Goal: Check status: Check status

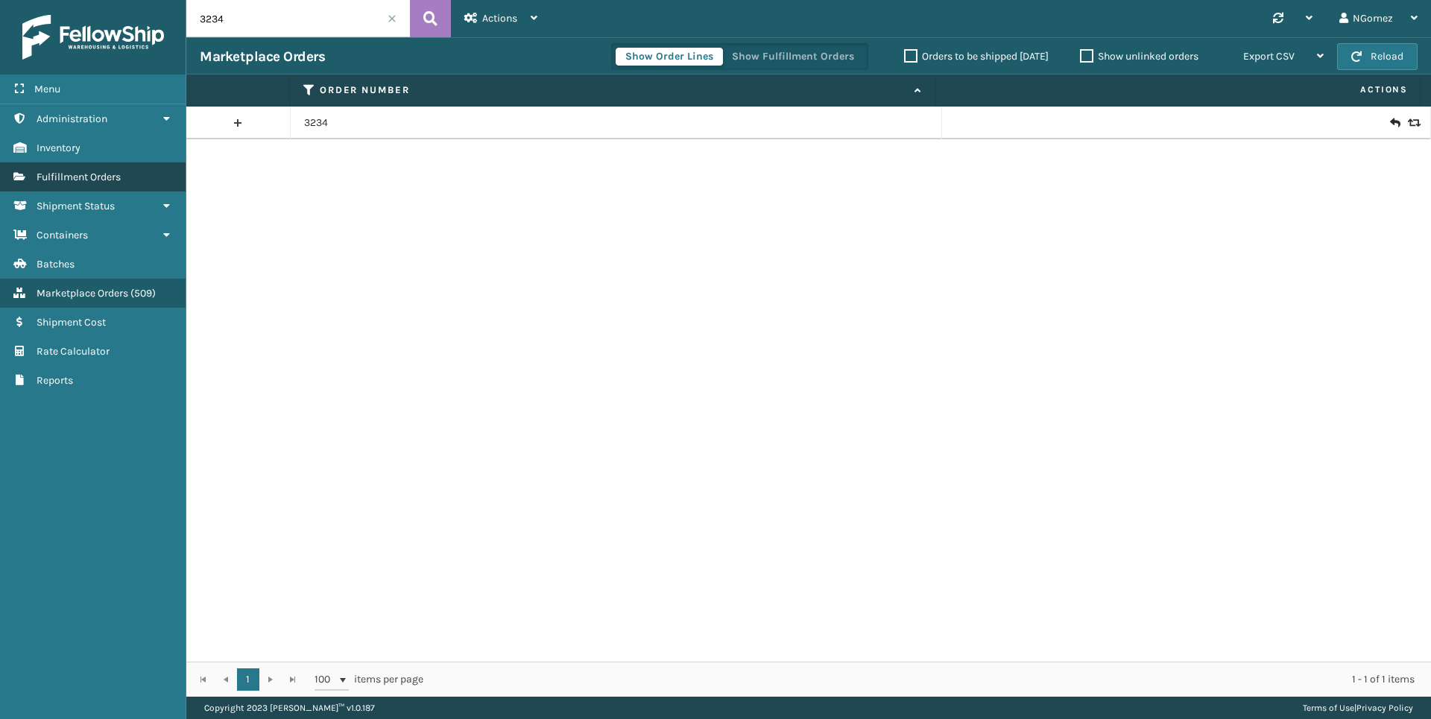
click at [73, 169] on link "Containers Fulfillment Orders" at bounding box center [93, 177] width 186 height 29
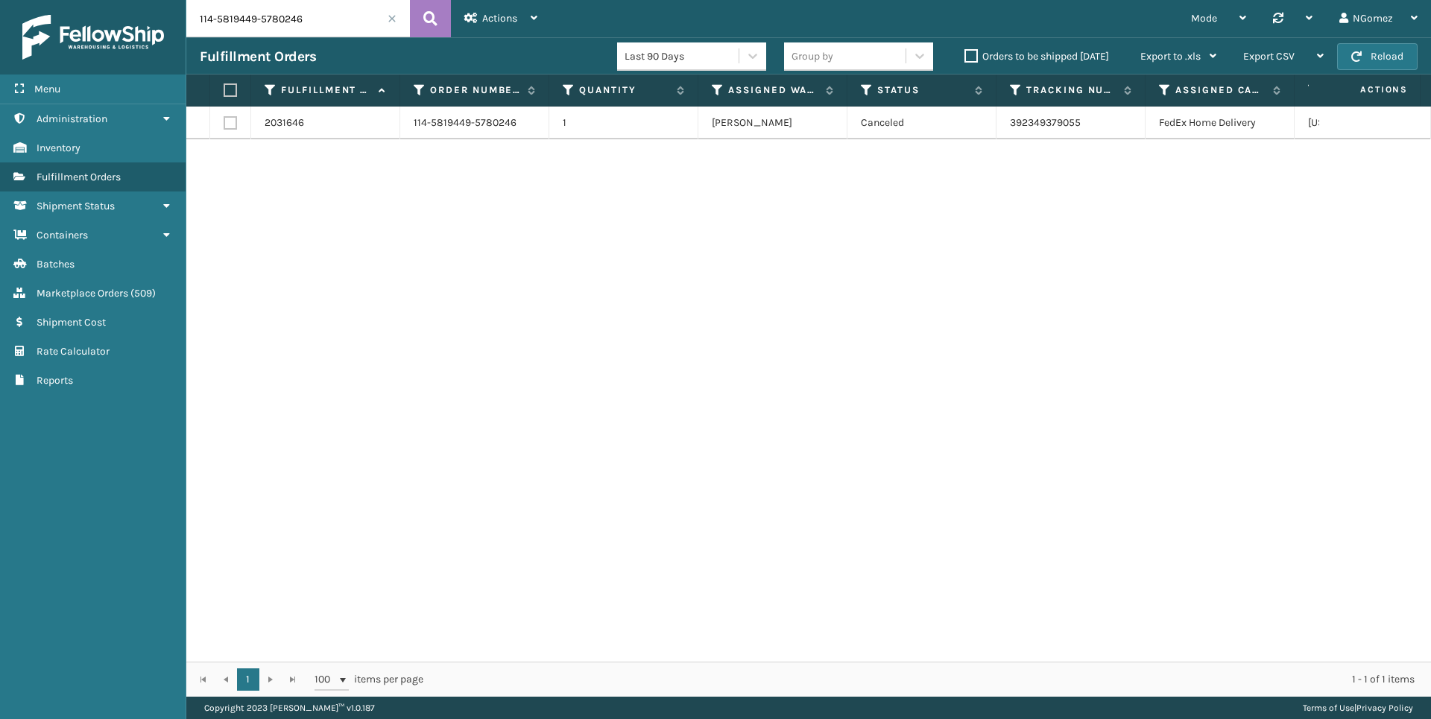
click at [329, 31] on input "114-5819449-5780246" at bounding box center [298, 18] width 224 height 37
drag, startPoint x: 351, startPoint y: 22, endPoint x: 333, endPoint y: 33, distance: 20.7
click at [328, 31] on input "114-5819449-5780246" at bounding box center [298, 18] width 224 height 37
paste input "112-9457103-8303448"
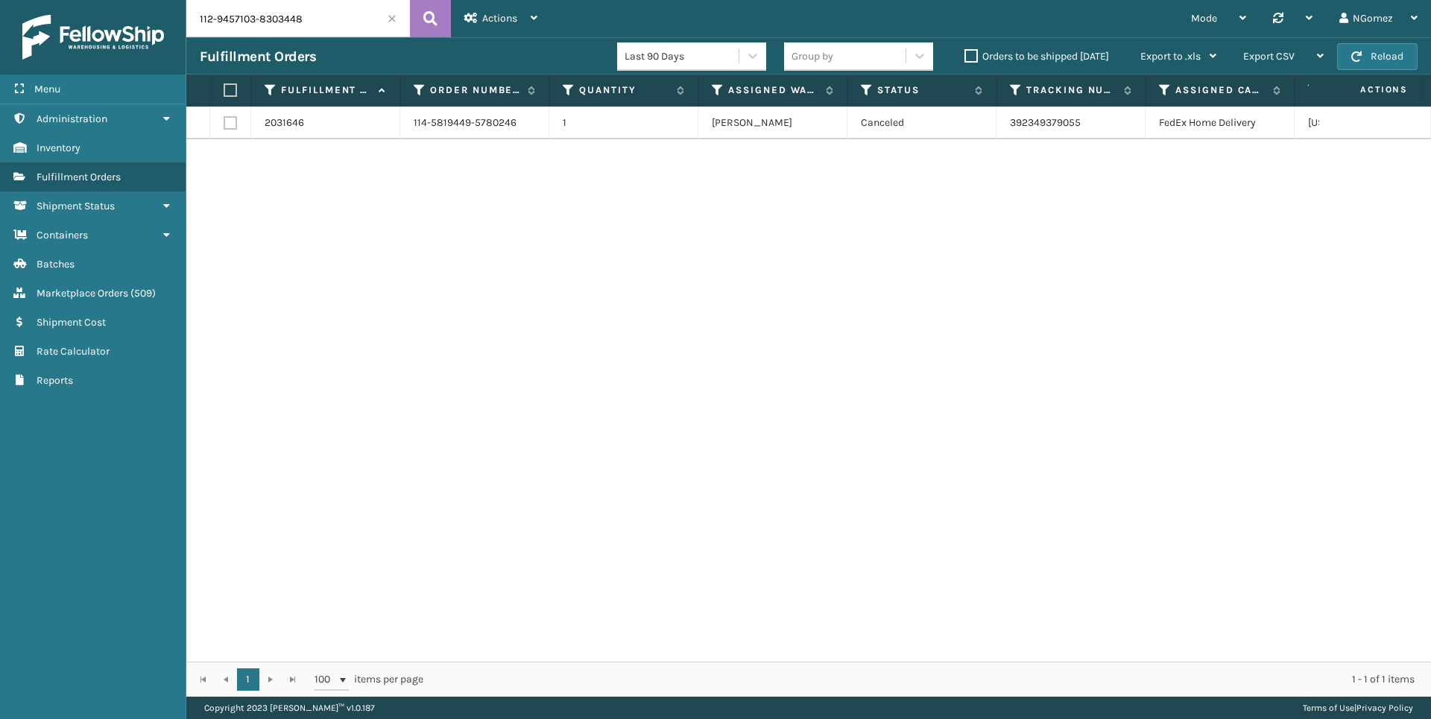
type input "112-9457103-8303448"
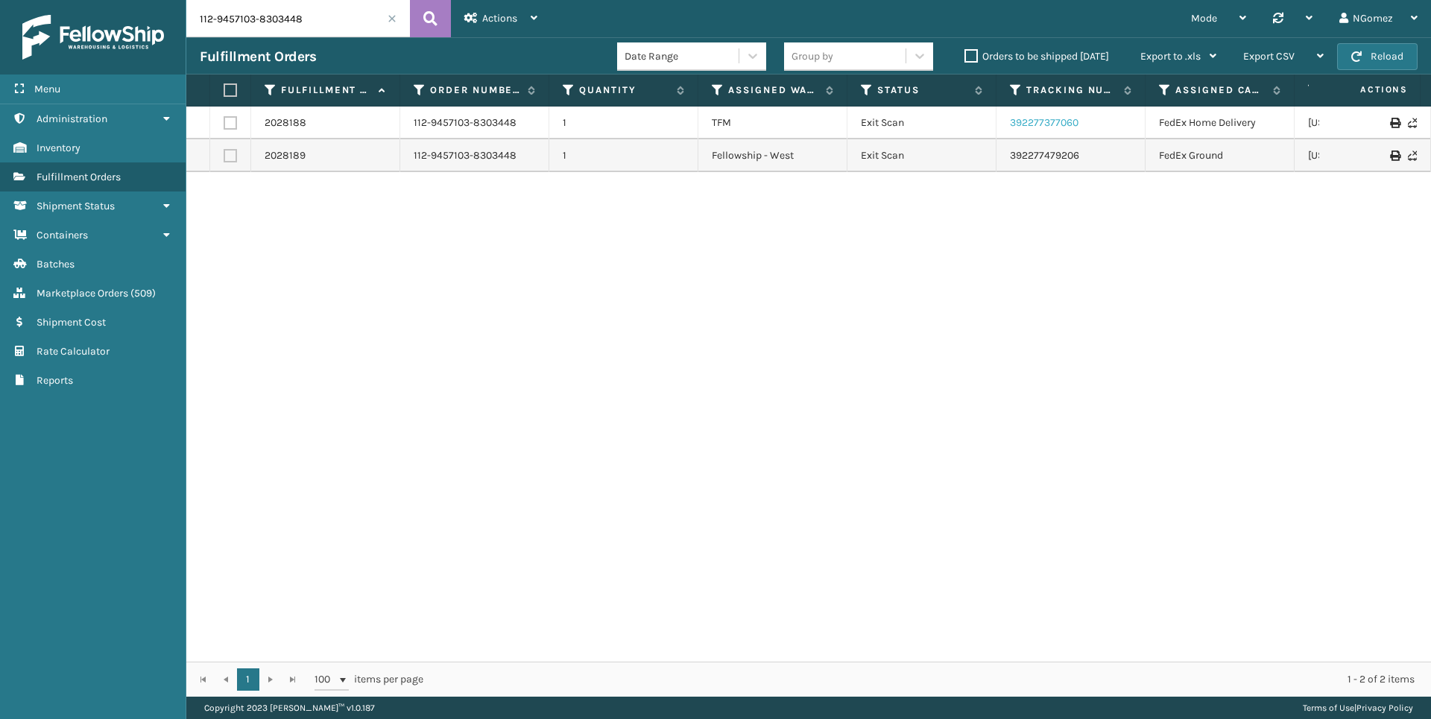
click at [1047, 127] on link "392277377060" at bounding box center [1044, 122] width 69 height 13
click at [1036, 159] on link "392277479206" at bounding box center [1044, 155] width 69 height 13
